Goal: Task Accomplishment & Management: Manage account settings

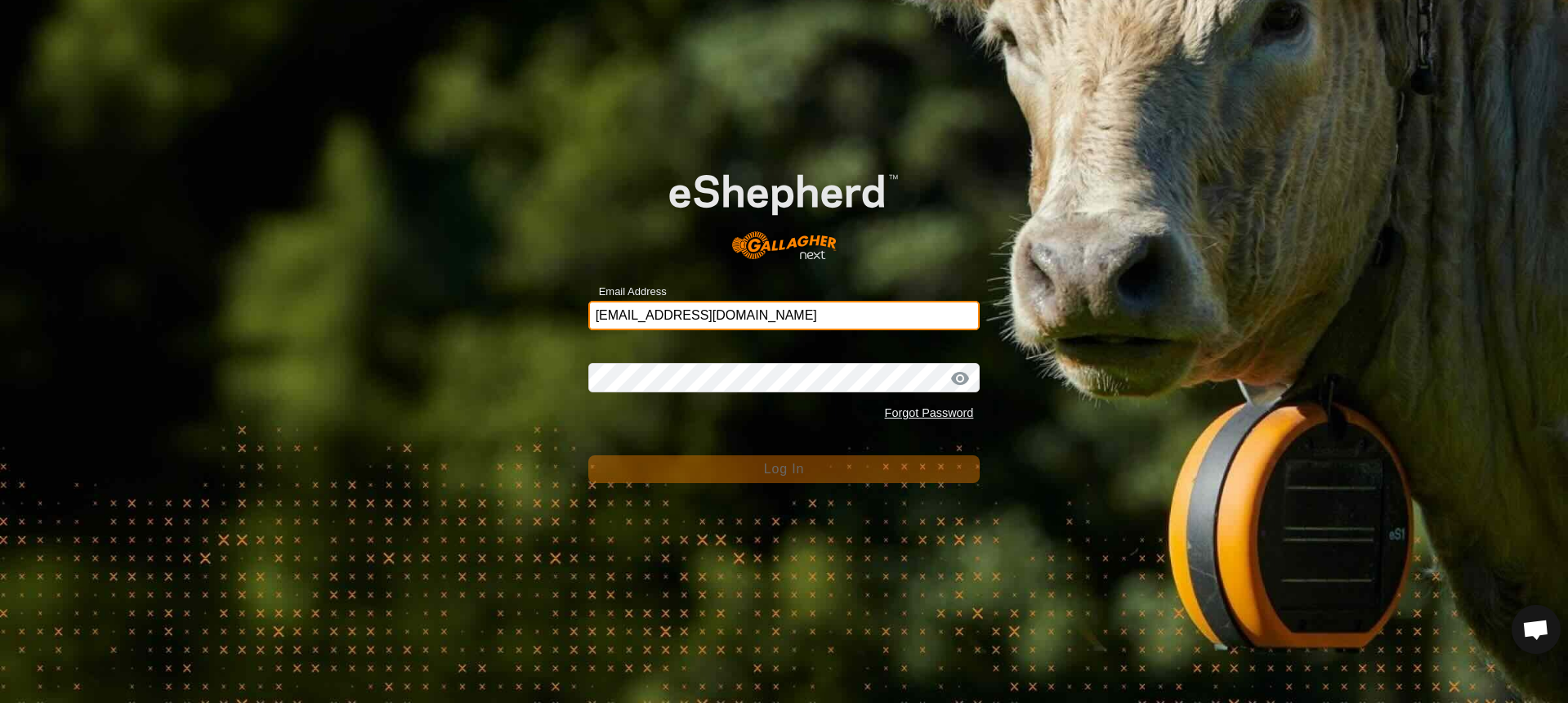
type input "[EMAIL_ADDRESS][DOMAIN_NAME]"
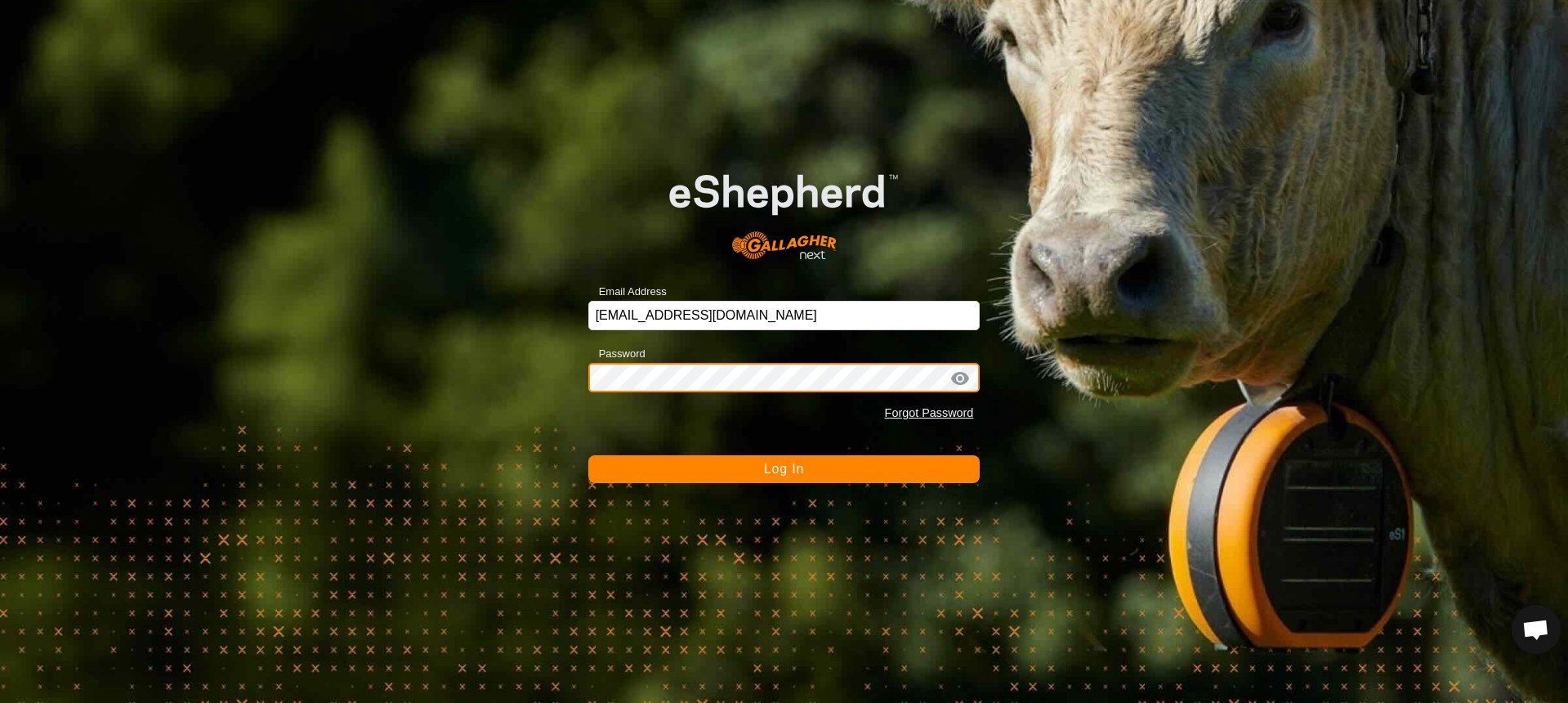
click at [784, 468] on button "Log In" at bounding box center [784, 469] width 392 height 28
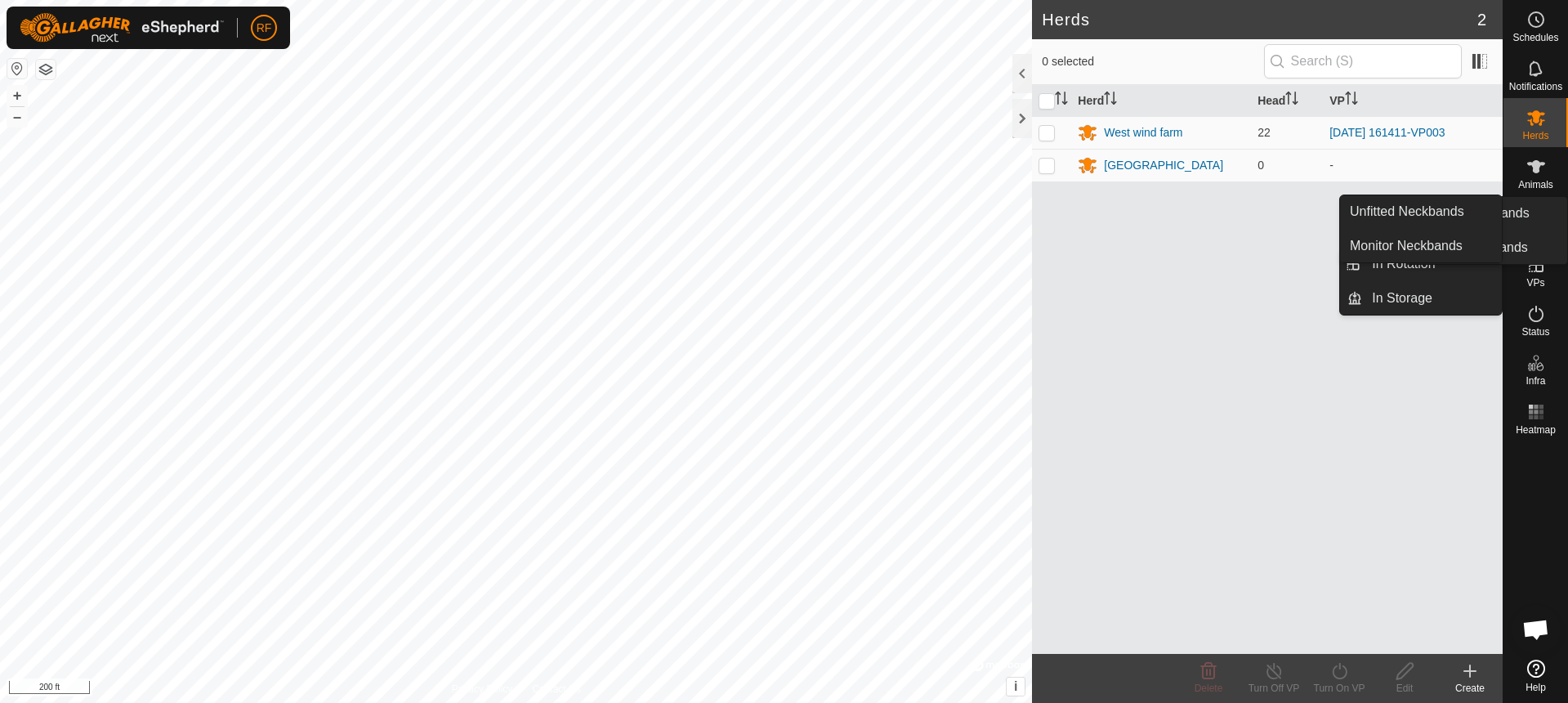
click at [1541, 231] on span "Neckbands" at bounding box center [1535, 233] width 49 height 10
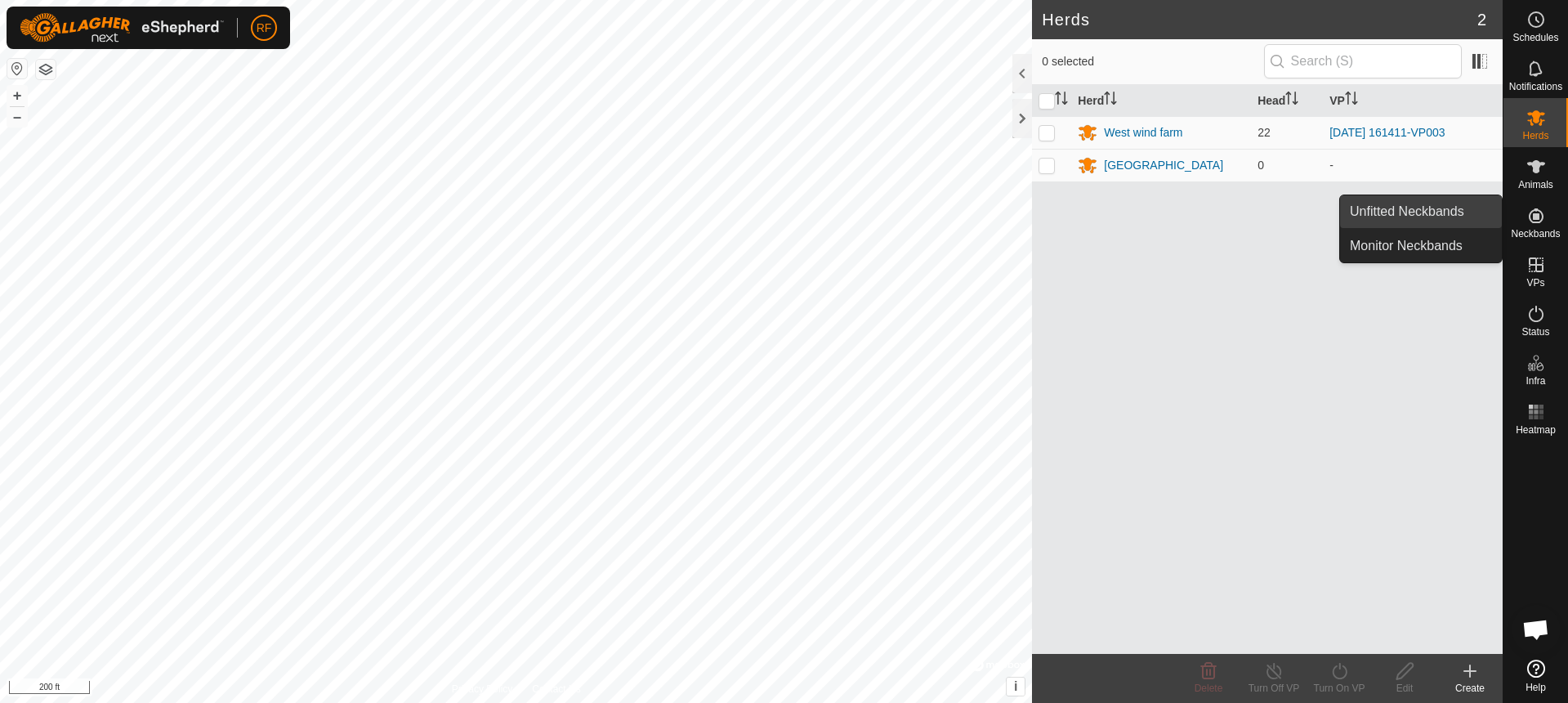
click at [1438, 213] on link "Unfitted Neckbands" at bounding box center [1421, 212] width 162 height 33
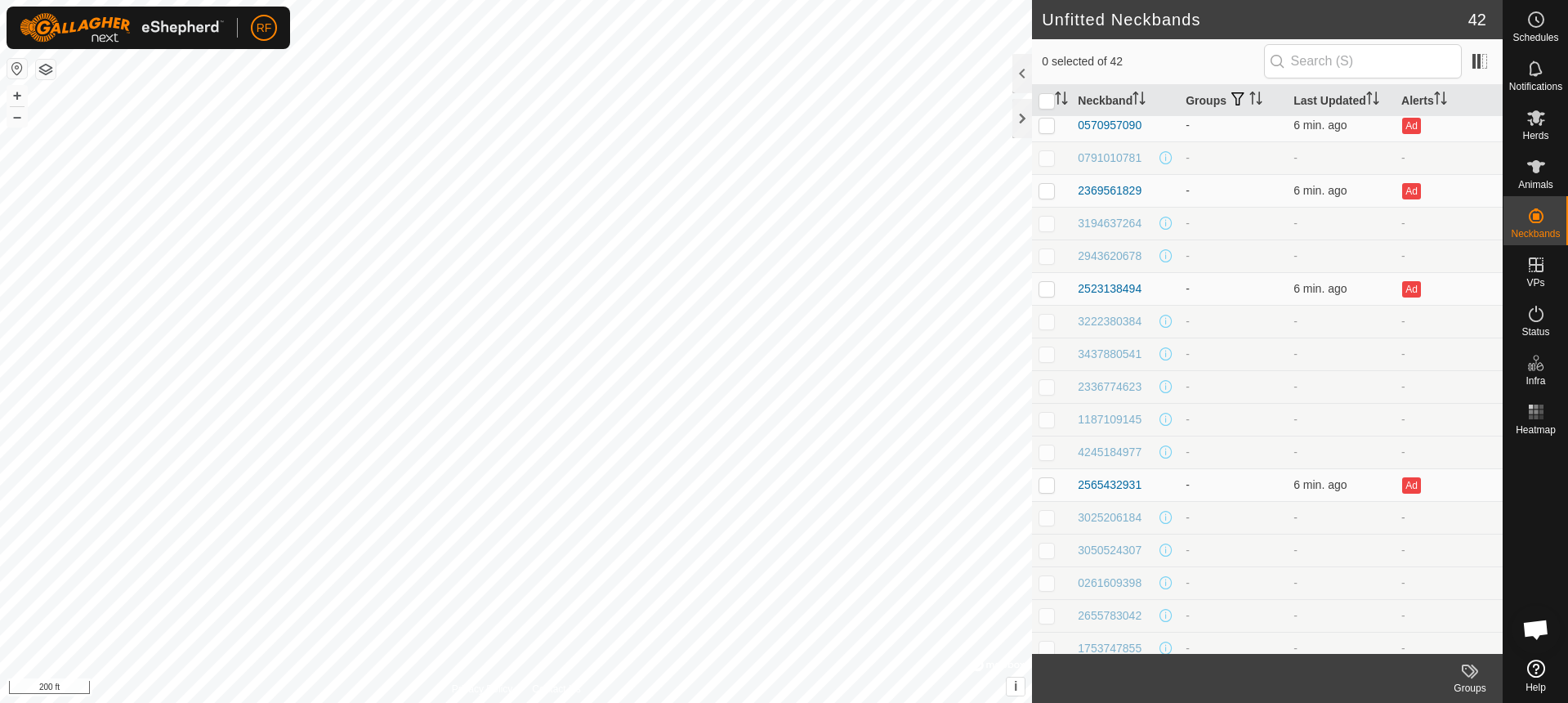
scroll to position [472, 0]
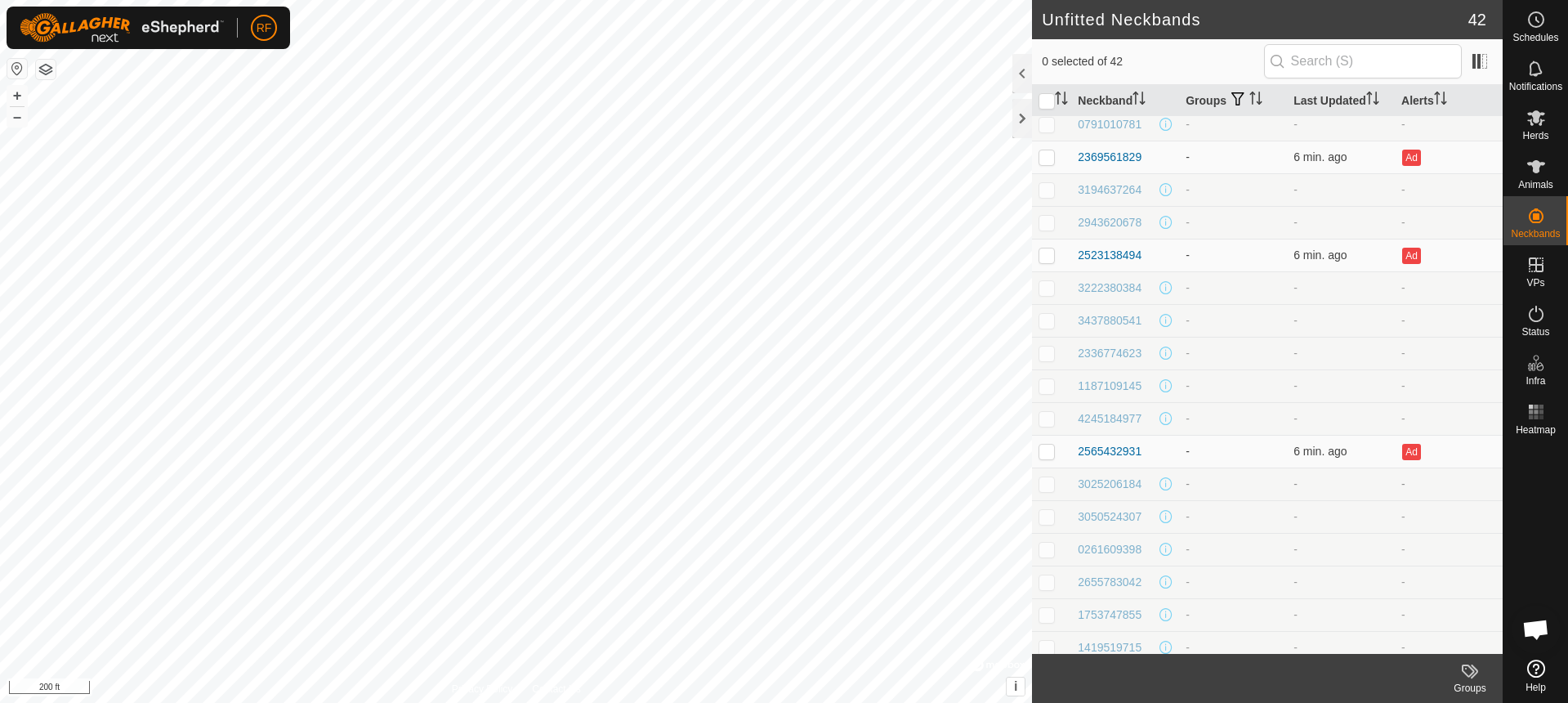
click at [1058, 524] on tbody "4144751080 - 4 hr. ago - 1484871300 - 4 hr. ago Ad 3206624813 - 7 min. ago - 07…" at bounding box center [1267, 304] width 470 height 1374
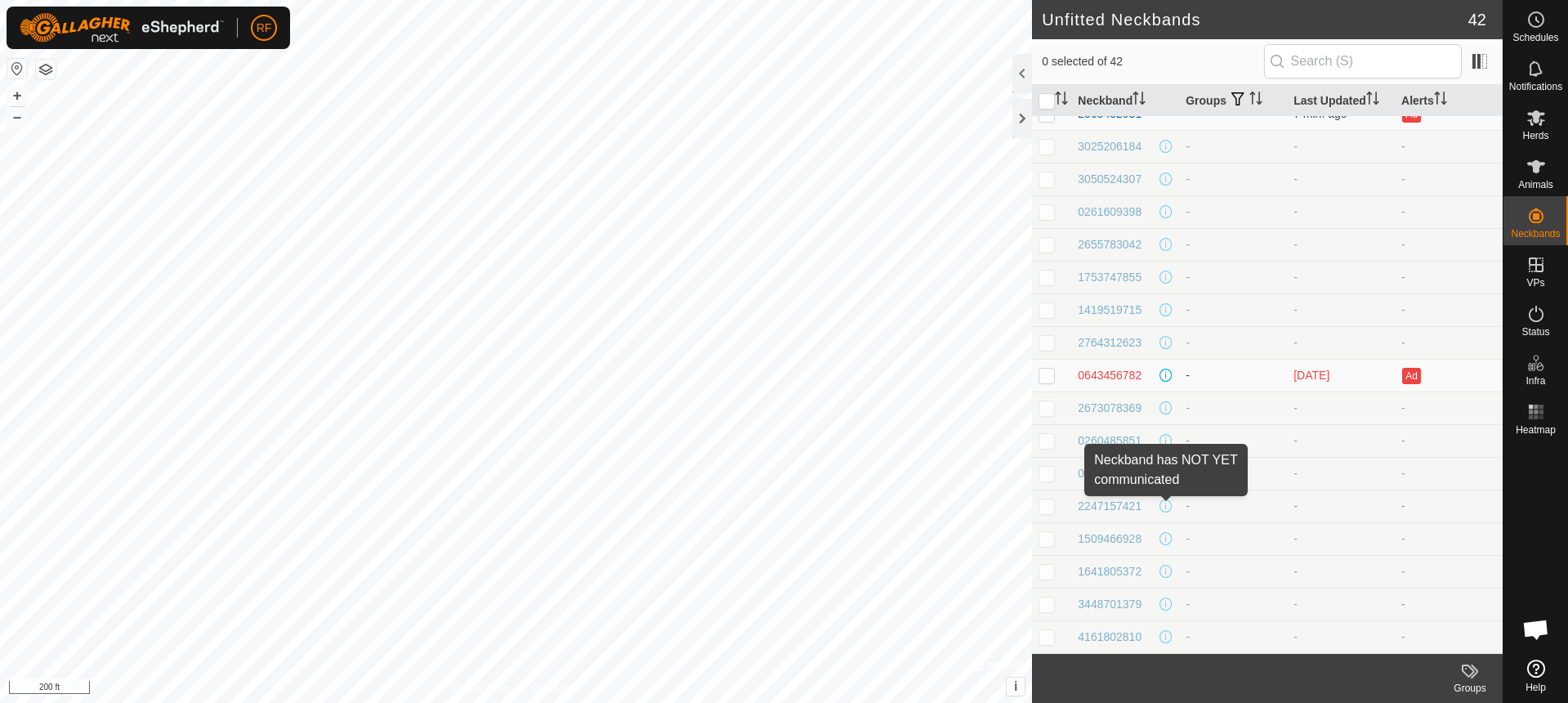
click at [1163, 505] on span at bounding box center [1165, 505] width 13 height 13
drag, startPoint x: 1050, startPoint y: 505, endPoint x: 1064, endPoint y: 508, distance: 14.3
click at [1050, 505] on p-checkbox at bounding box center [1046, 505] width 17 height 13
click at [1050, 508] on p-checkbox at bounding box center [1046, 505] width 17 height 13
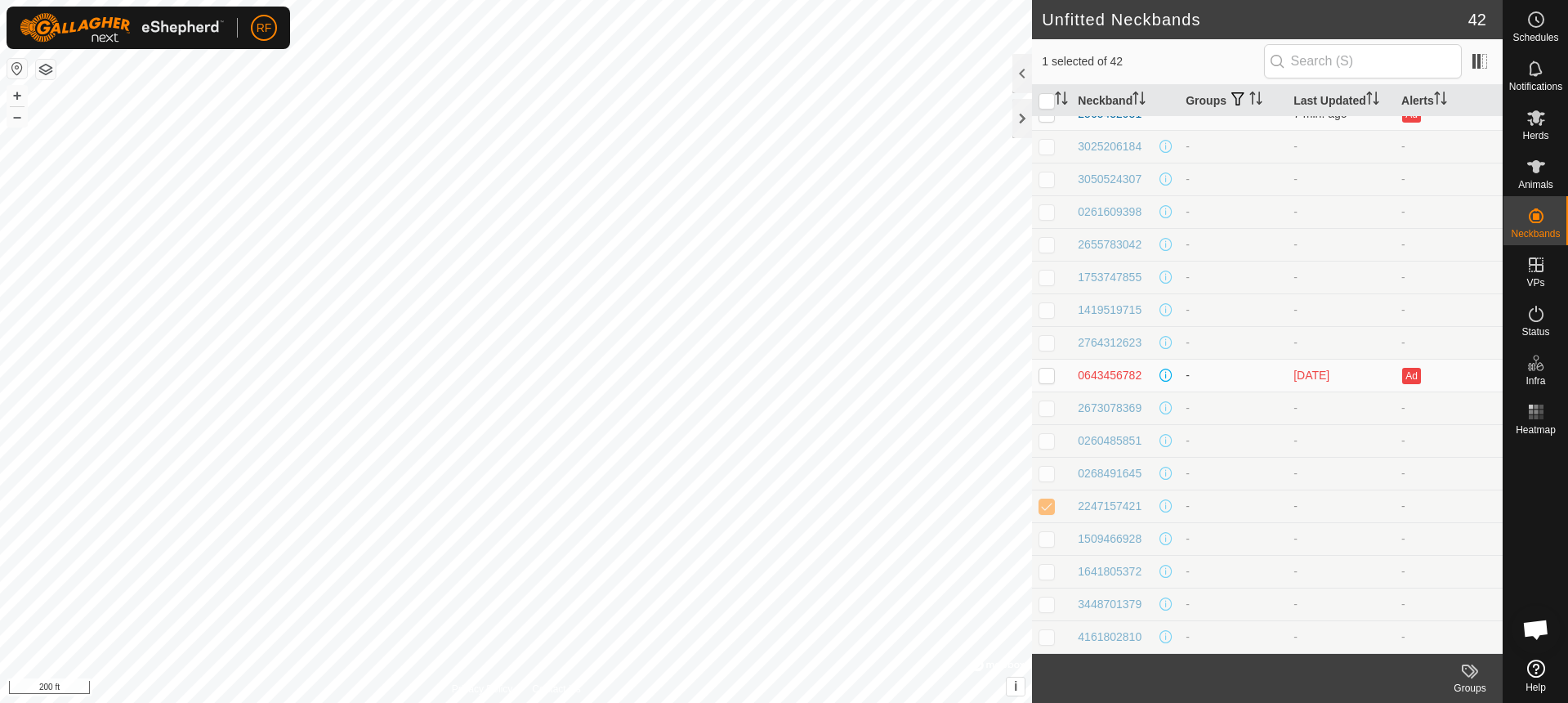
click at [1050, 508] on p-checkbox at bounding box center [1046, 505] width 17 height 13
checkbox input "false"
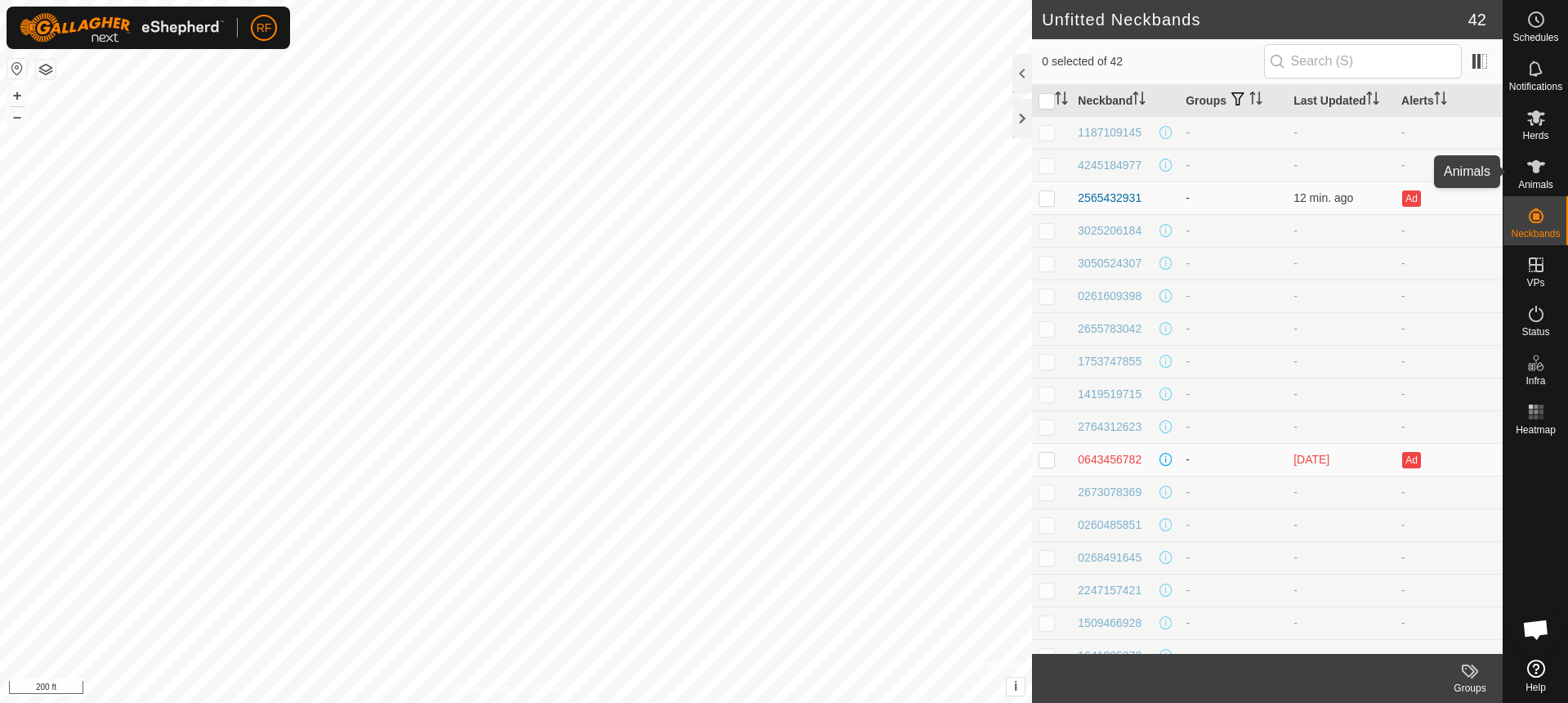
click at [1538, 168] on icon at bounding box center [1536, 166] width 18 height 13
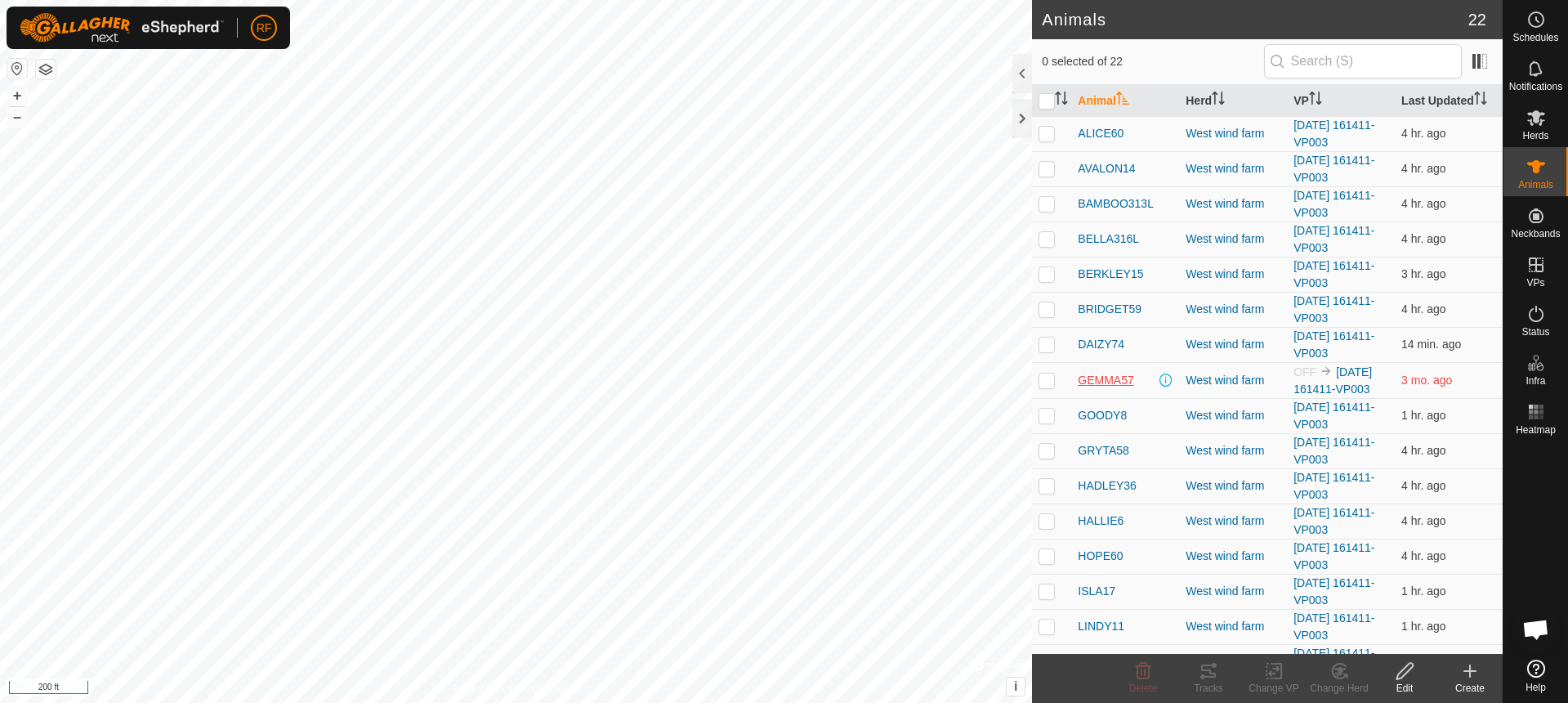
click at [1104, 381] on span "GEMMA57" at bounding box center [1105, 381] width 56 height 17
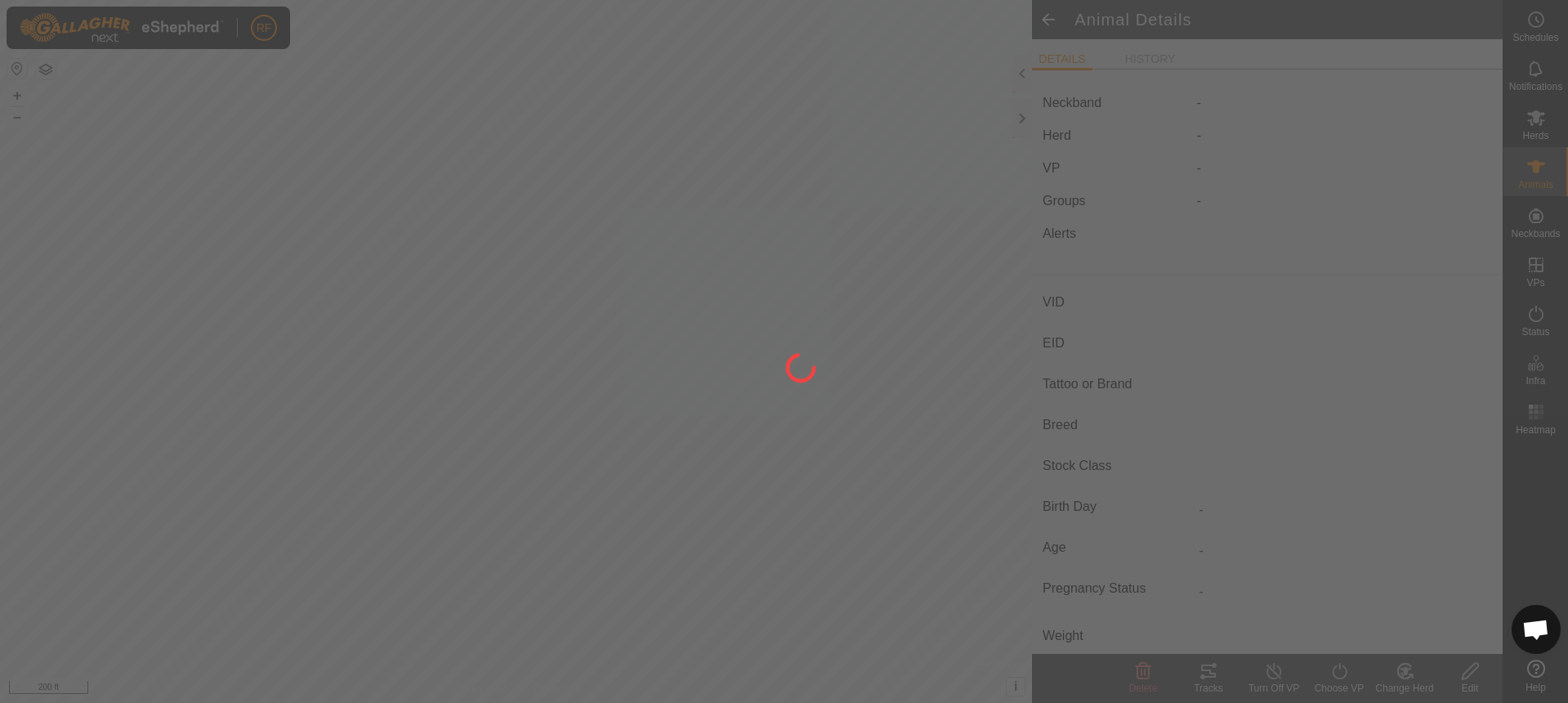
type input "GEMMA57"
type input "-"
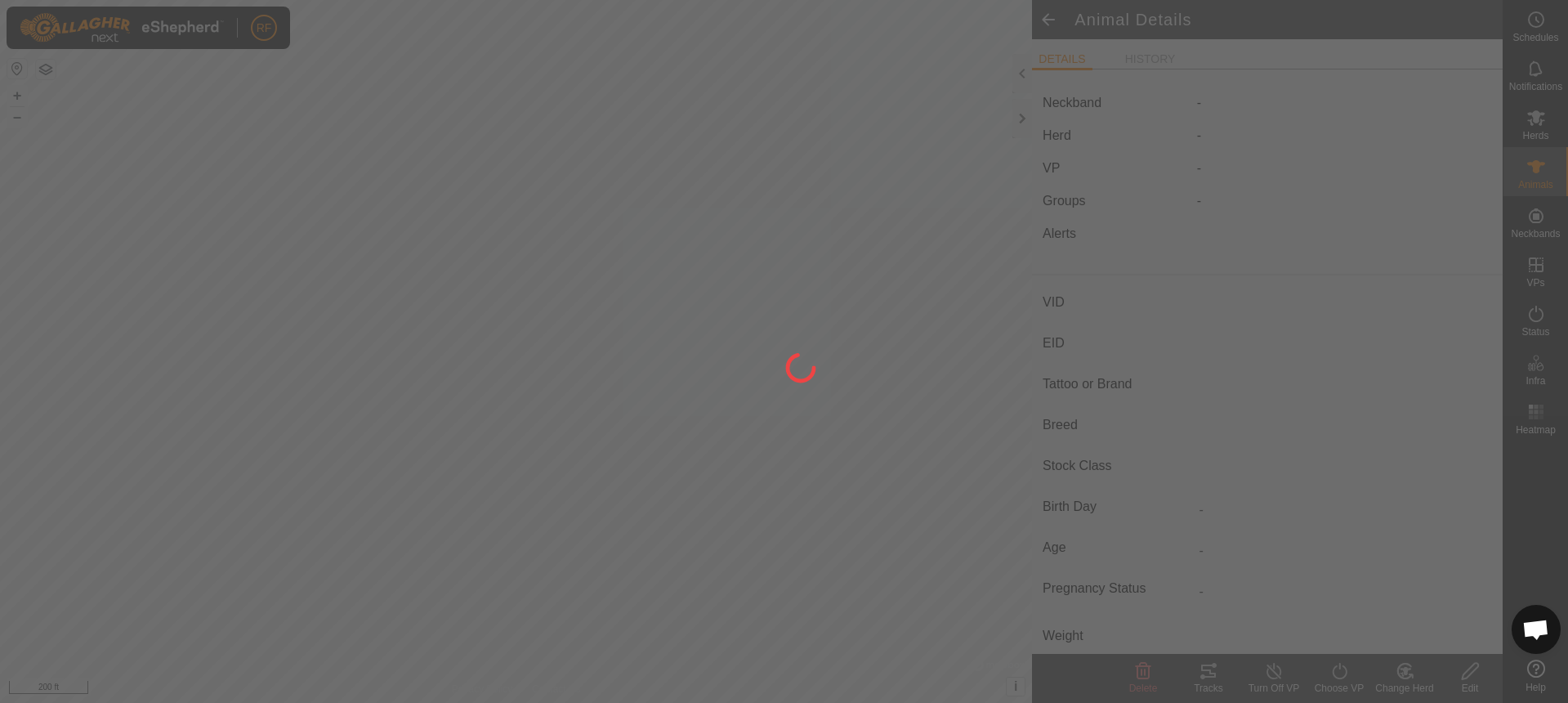
type input "0 kg"
type input "-"
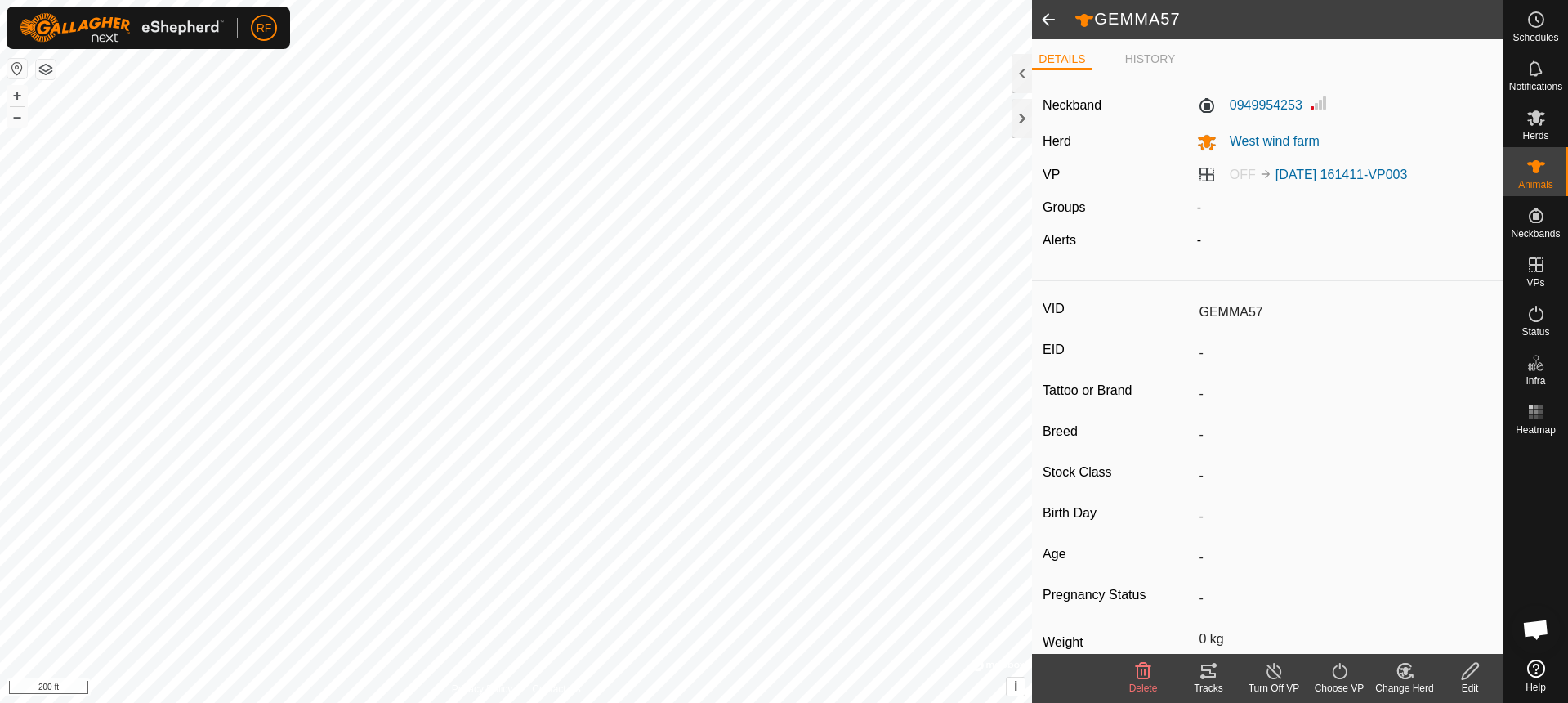
click at [1054, 21] on span at bounding box center [1049, 19] width 33 height 39
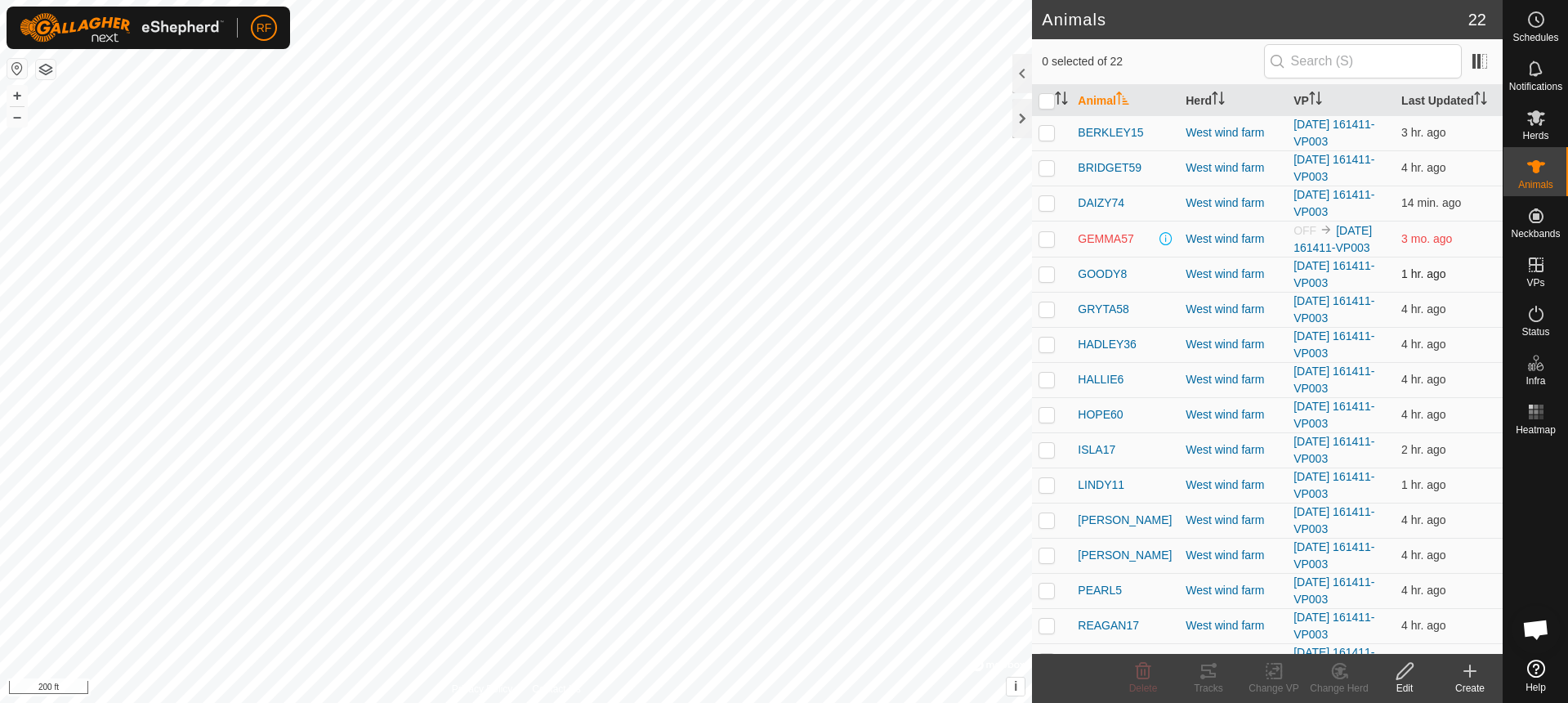
scroll to position [139, 0]
click at [1051, 241] on p-checkbox at bounding box center [1046, 241] width 17 height 13
checkbox input "true"
click at [1109, 239] on span "GEMMA57" at bounding box center [1105, 242] width 56 height 17
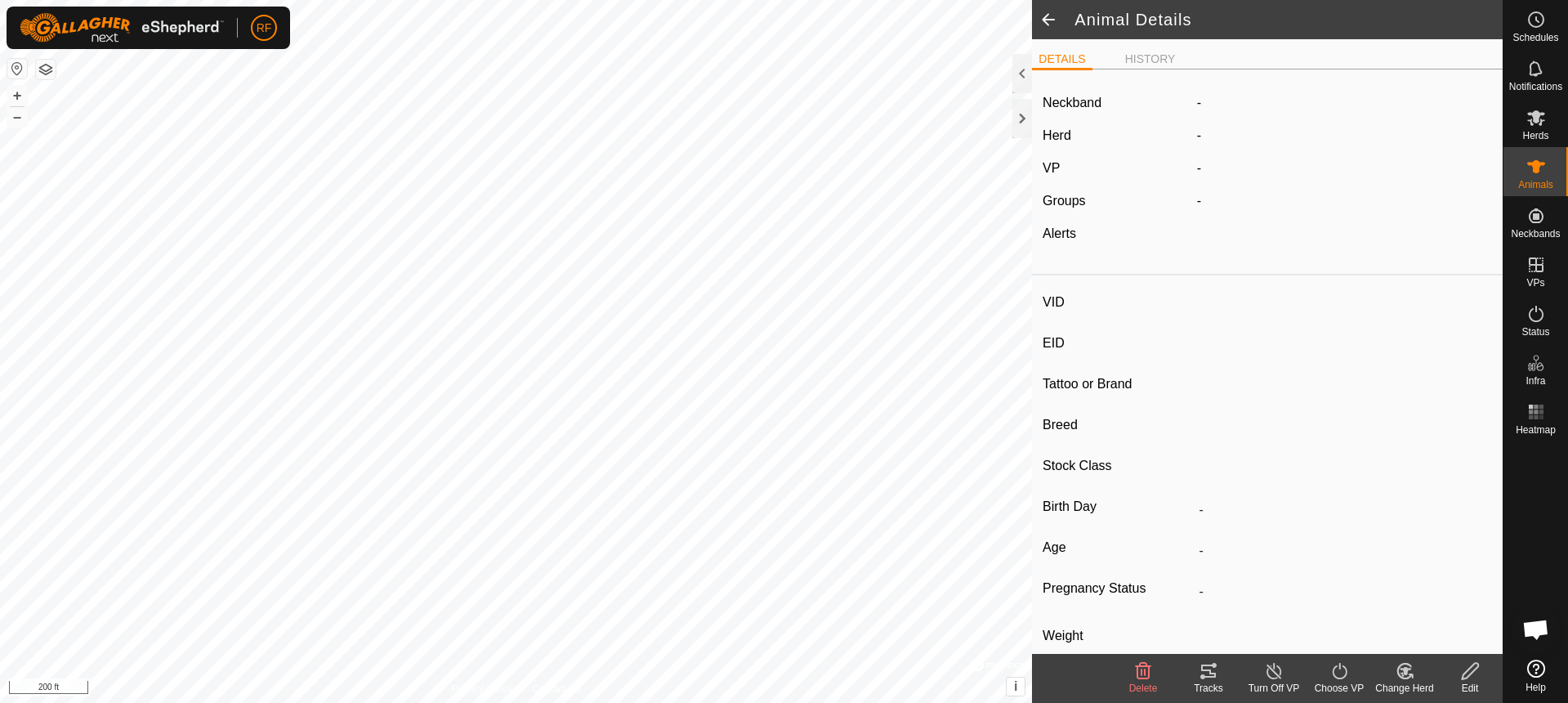
type input "GEMMA57"
type input "-"
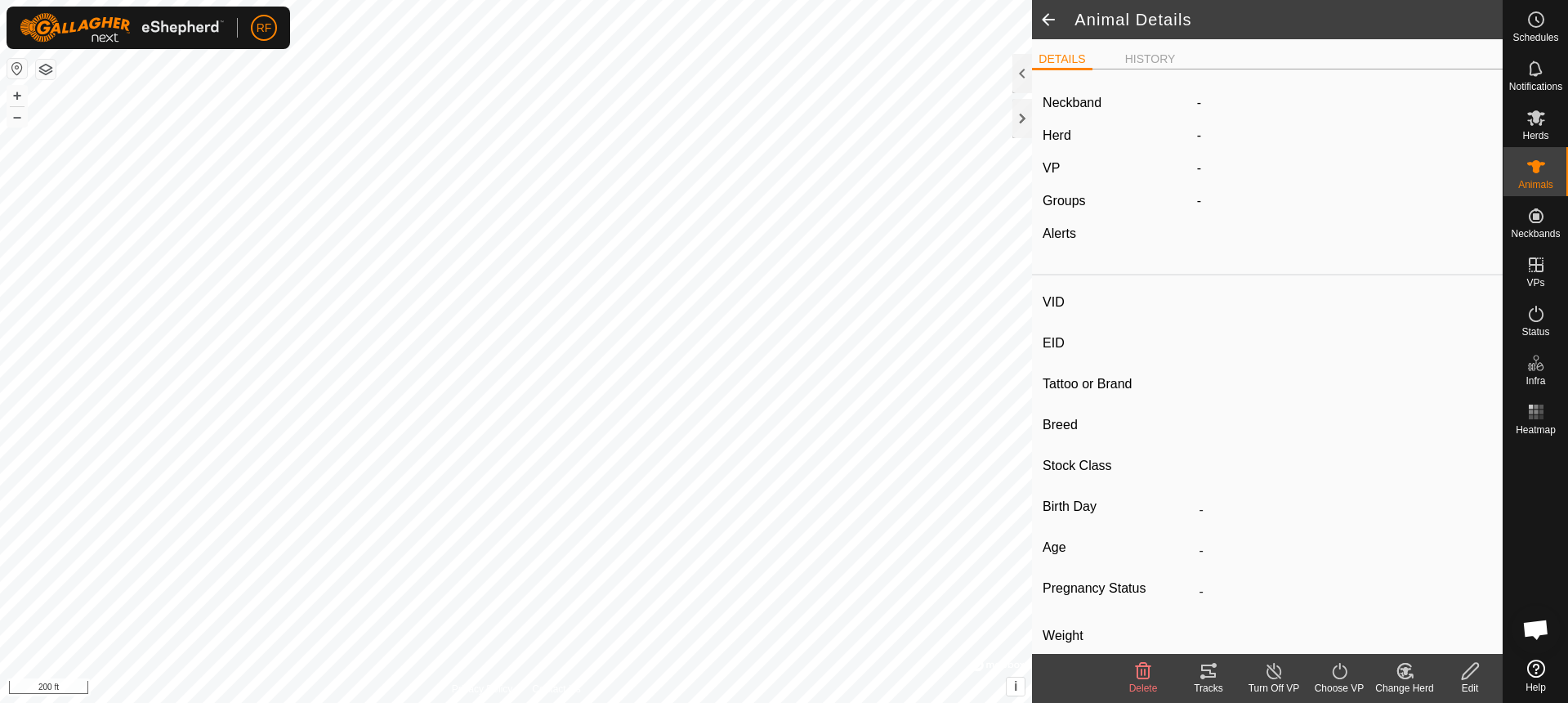
type input "0 kg"
type input "-"
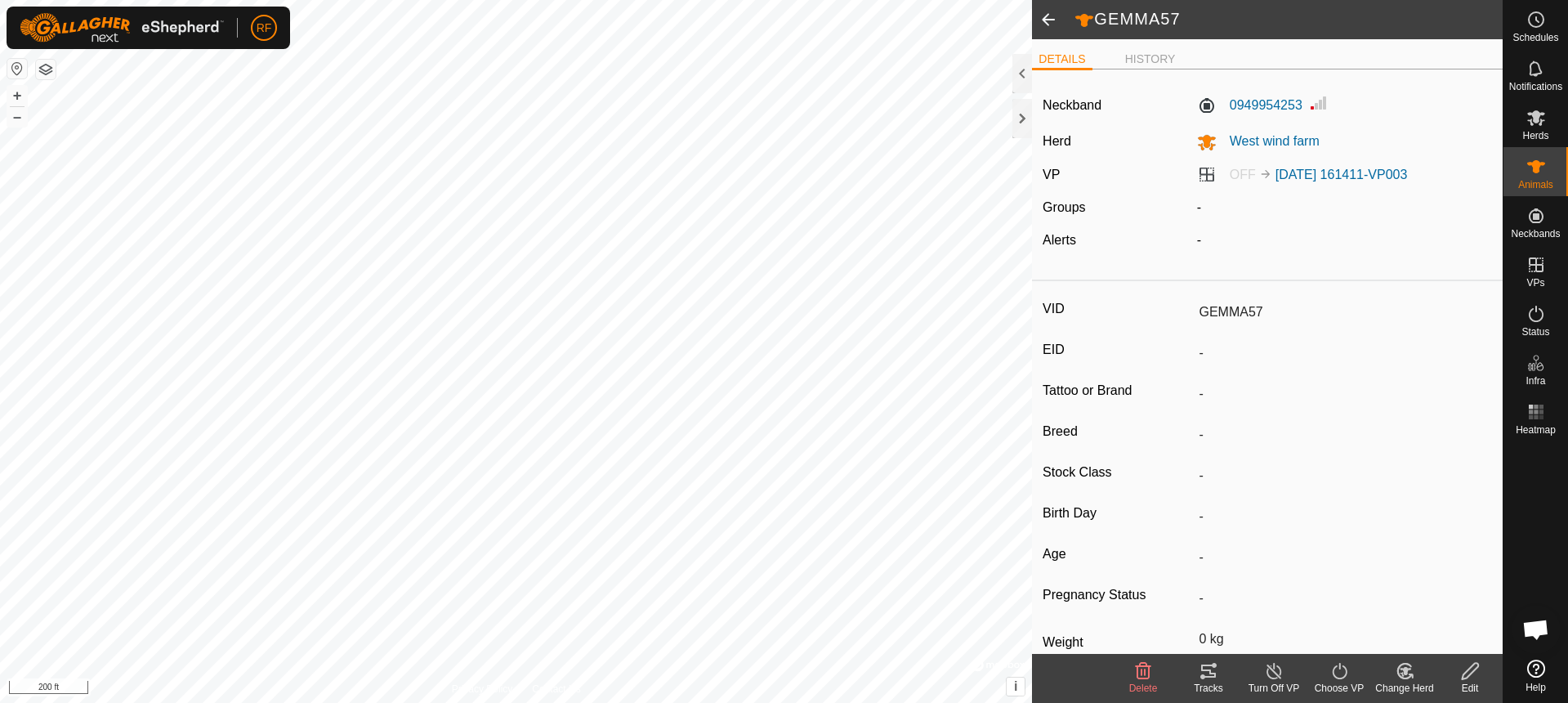
click at [1050, 21] on span at bounding box center [1049, 19] width 33 height 39
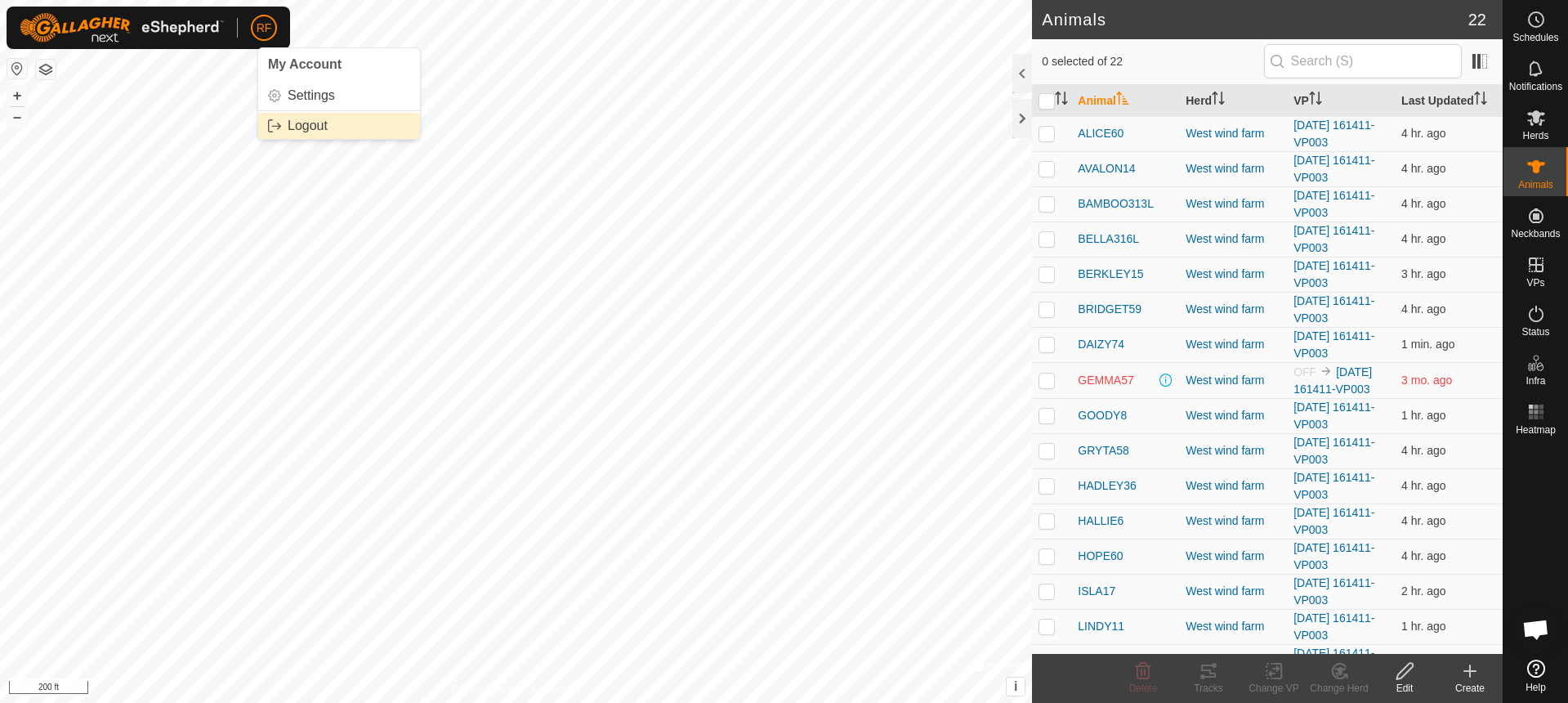
click at [304, 123] on link "Logout" at bounding box center [339, 126] width 162 height 26
